Goal: Information Seeking & Learning: Learn about a topic

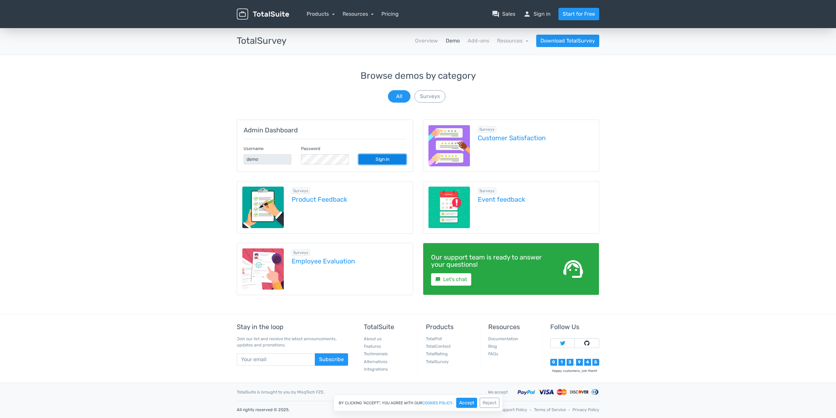
click at [386, 157] on link "Sign in" at bounding box center [383, 159] width 48 height 10
click at [510, 138] on link "Customer Satisfaction" at bounding box center [536, 137] width 116 height 7
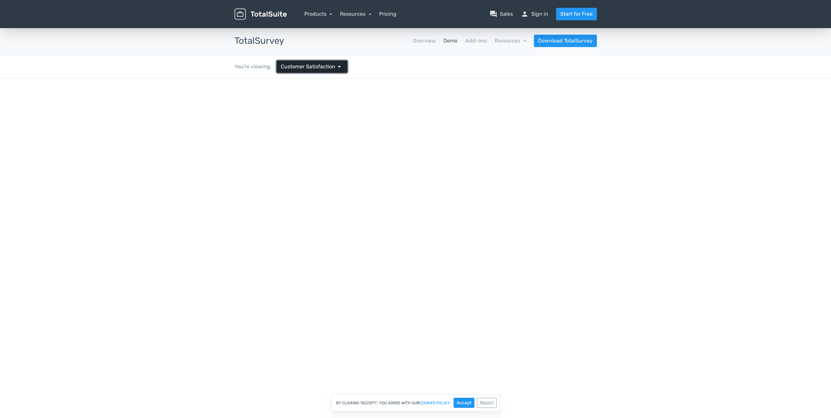
click at [331, 63] on span "Customer Satisfaction" at bounding box center [308, 67] width 55 height 8
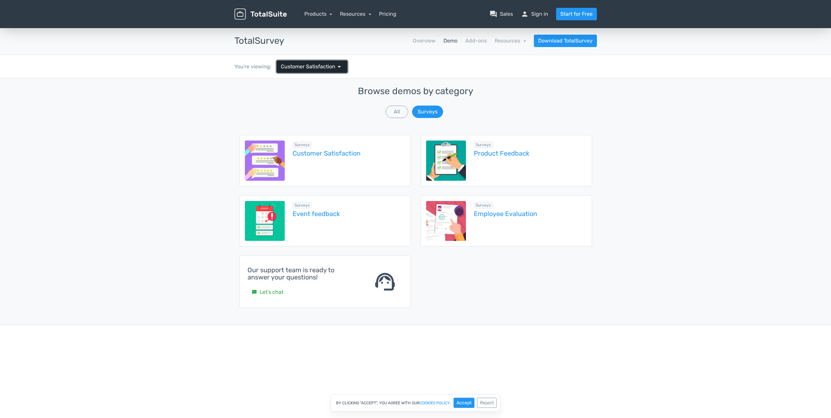
click at [327, 63] on span "Customer Satisfaction" at bounding box center [308, 67] width 55 height 8
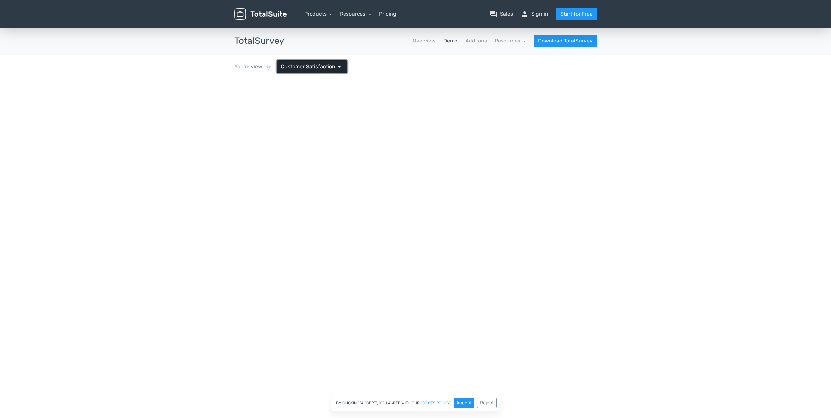
click at [327, 63] on span "Customer Satisfaction" at bounding box center [308, 67] width 55 height 8
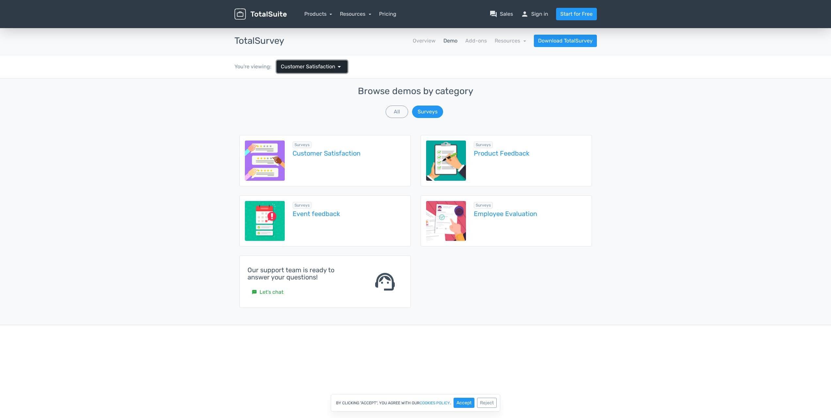
click at [327, 63] on span "Customer Satisfaction" at bounding box center [308, 67] width 55 height 8
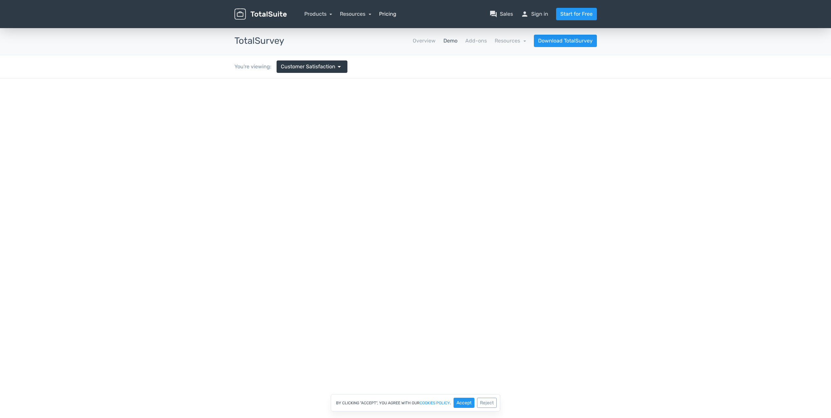
click at [381, 15] on link "Pricing" at bounding box center [387, 14] width 17 height 8
